Goal: Navigation & Orientation: Go to known website

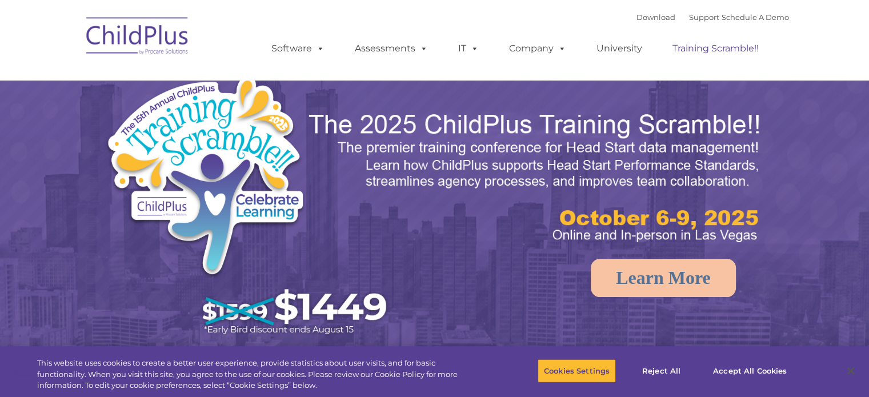
select select "MEDIUM"
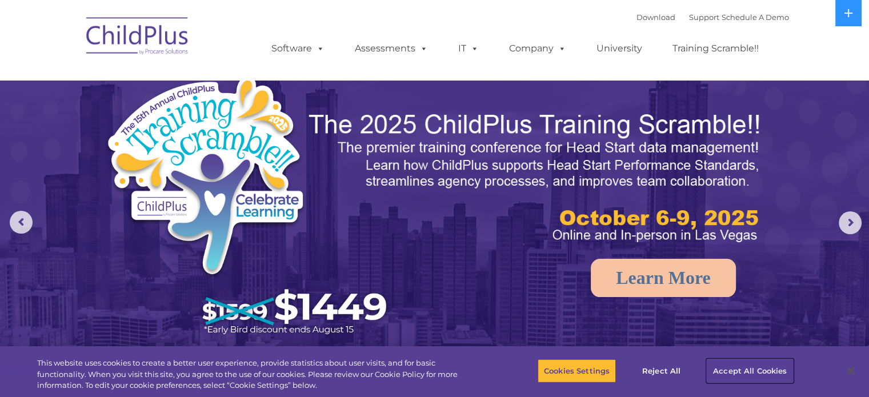
click at [726, 370] on button "Accept All Cookies" at bounding box center [749, 371] width 86 height 24
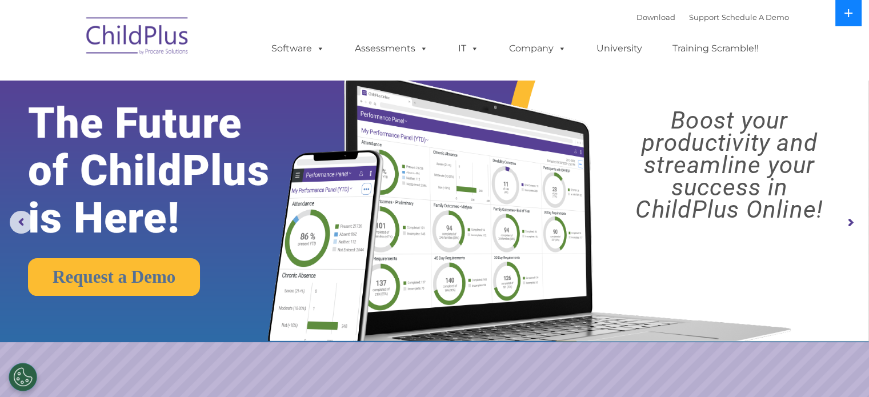
click at [849, 13] on icon at bounding box center [848, 13] width 8 height 8
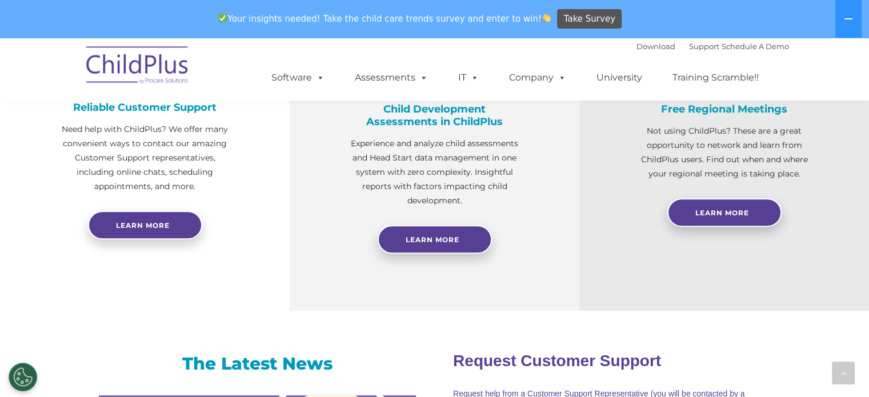
scroll to position [475, 0]
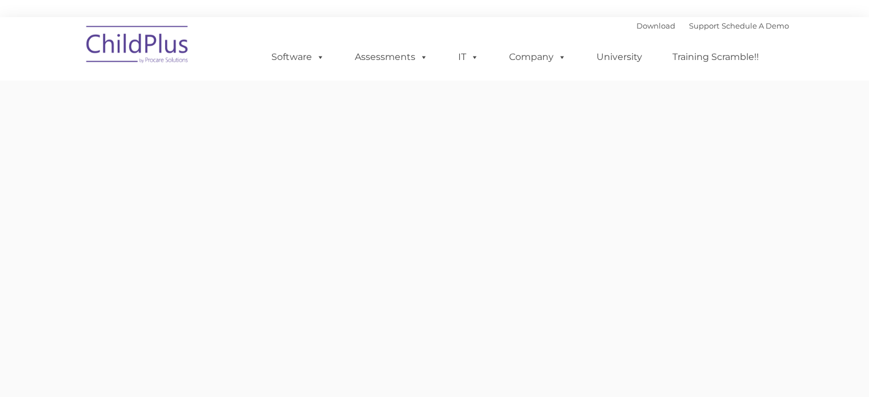
type input ""
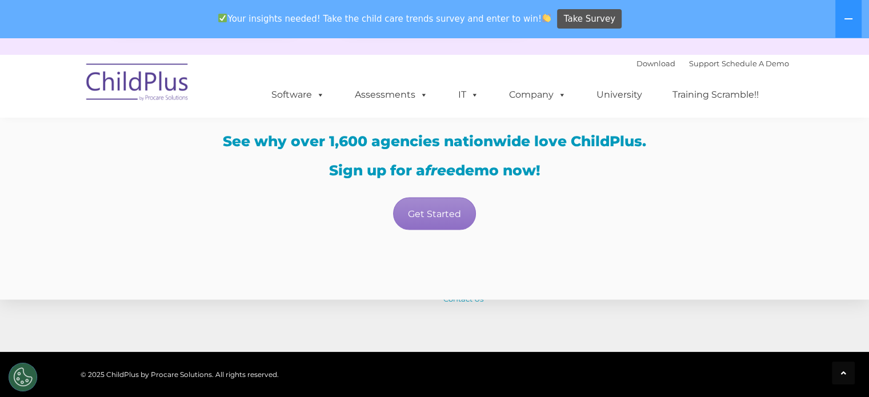
scroll to position [2001, 0]
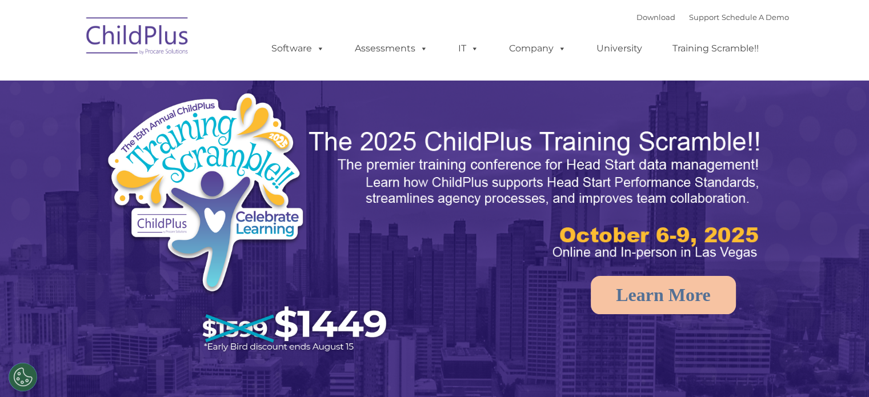
select select "MEDIUM"
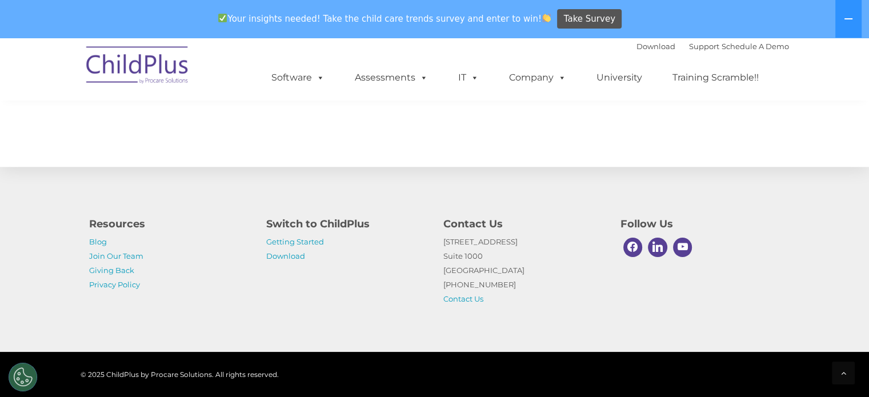
scroll to position [1329, 0]
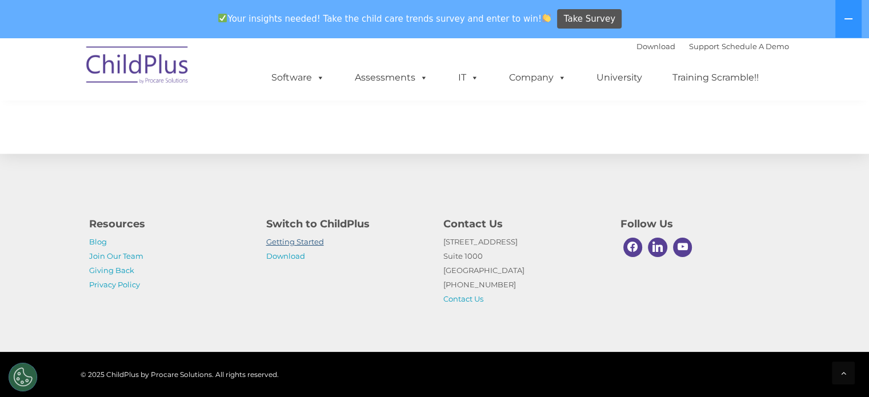
click at [309, 246] on link "Getting Started" at bounding box center [295, 241] width 58 height 9
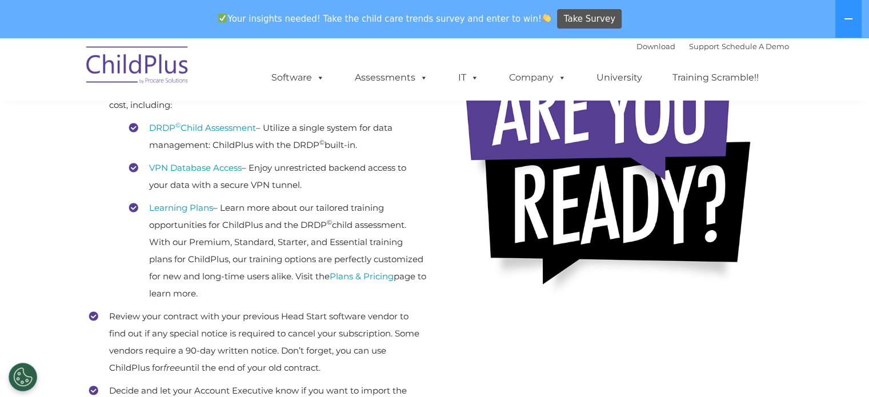
scroll to position [326, 0]
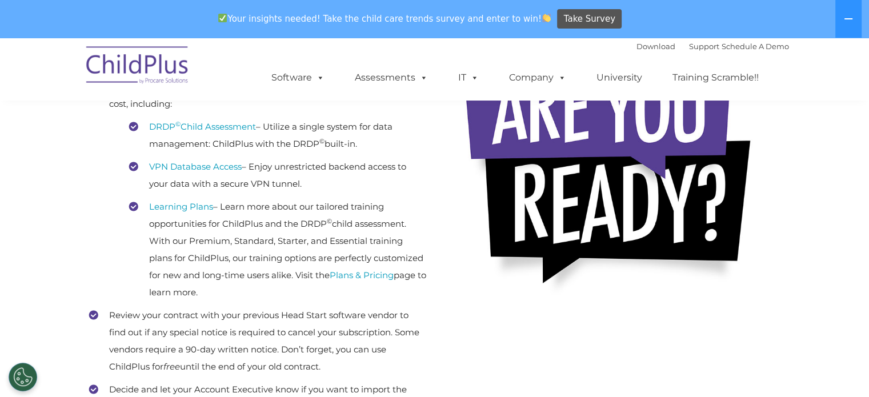
click at [171, 73] on img at bounding box center [138, 66] width 114 height 57
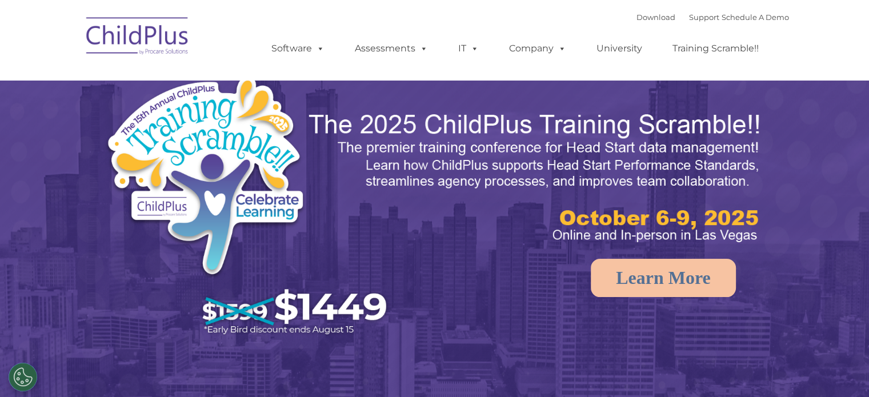
select select "MEDIUM"
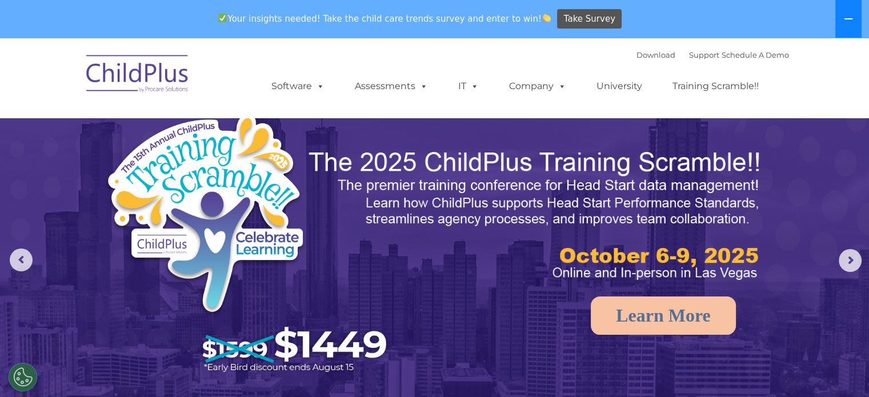
click at [838, 29] on button at bounding box center [848, 19] width 26 height 38
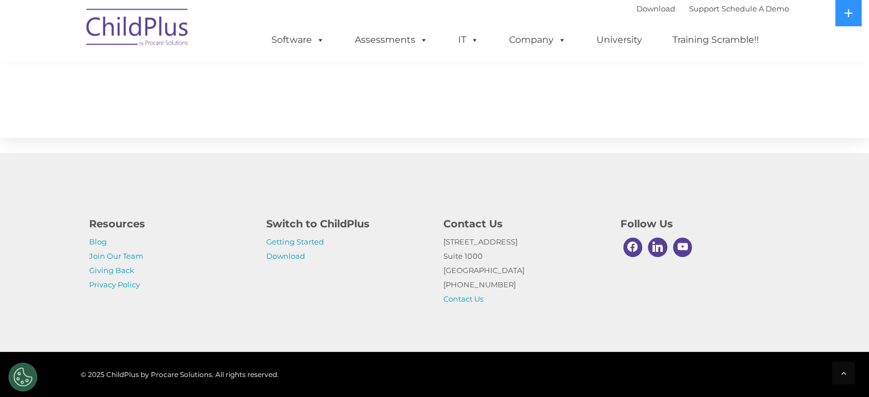
scroll to position [1291, 0]
click at [838, 370] on div at bounding box center [843, 373] width 23 height 23
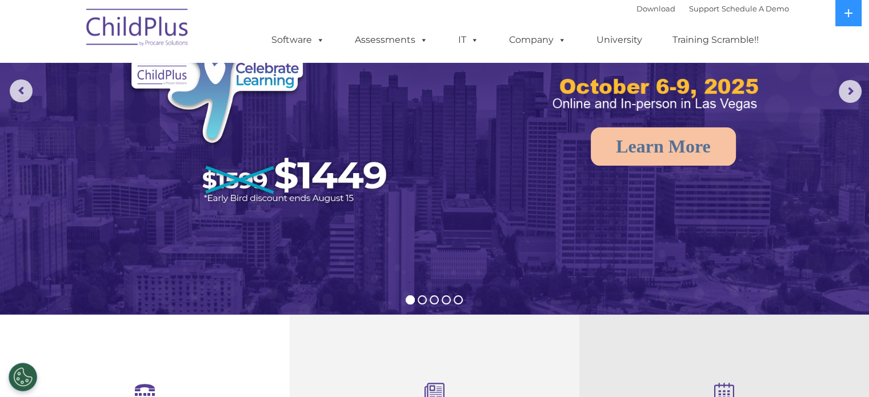
scroll to position [0, 0]
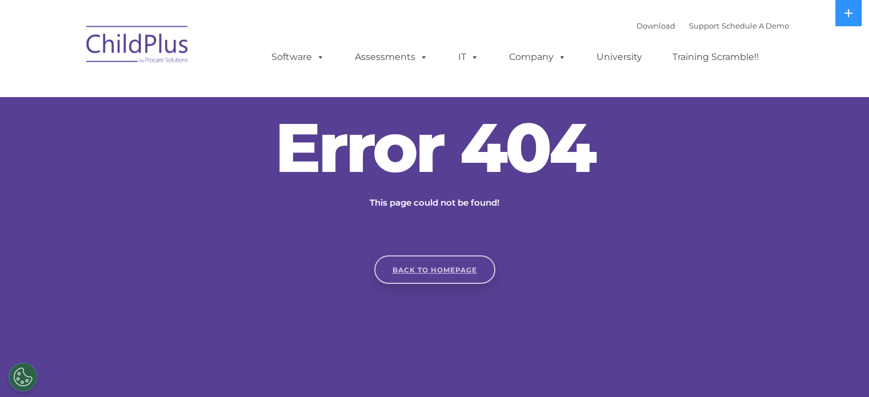
click at [437, 271] on link "Back to homepage" at bounding box center [434, 269] width 121 height 29
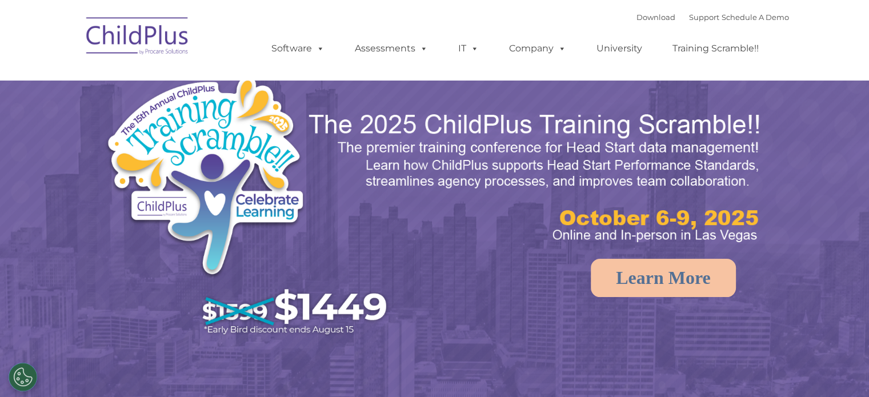
select select "MEDIUM"
